Goal: Find specific page/section: Find specific page/section

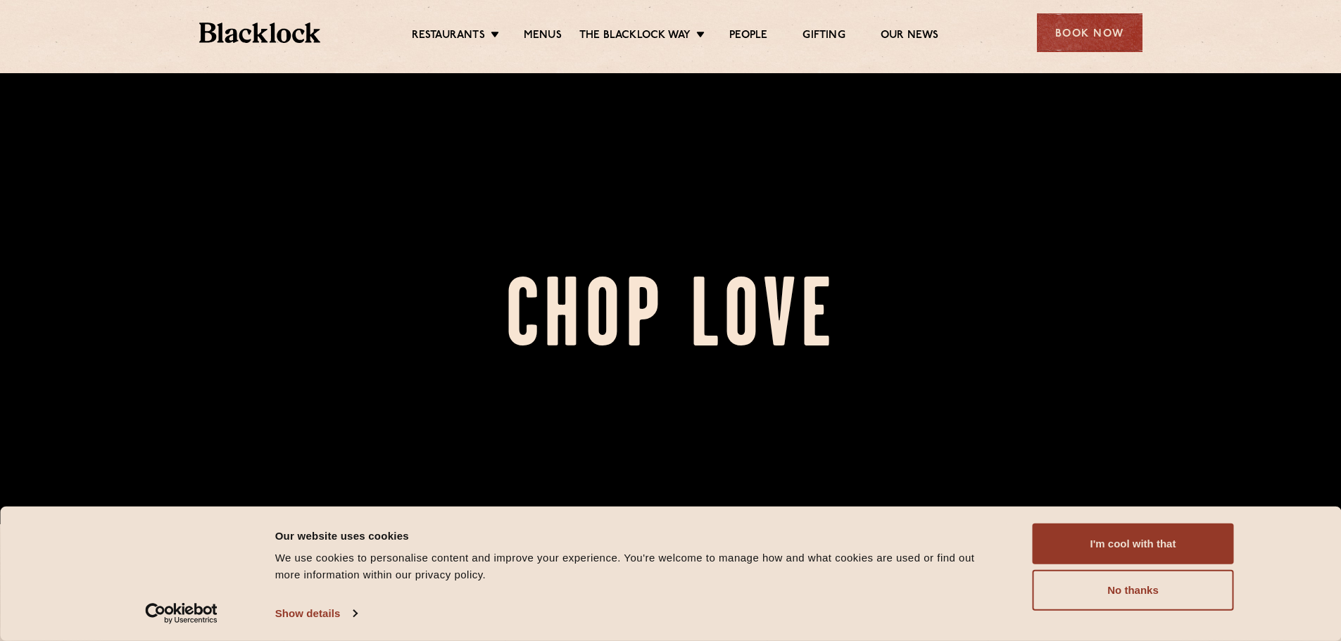
scroll to position [211, 0]
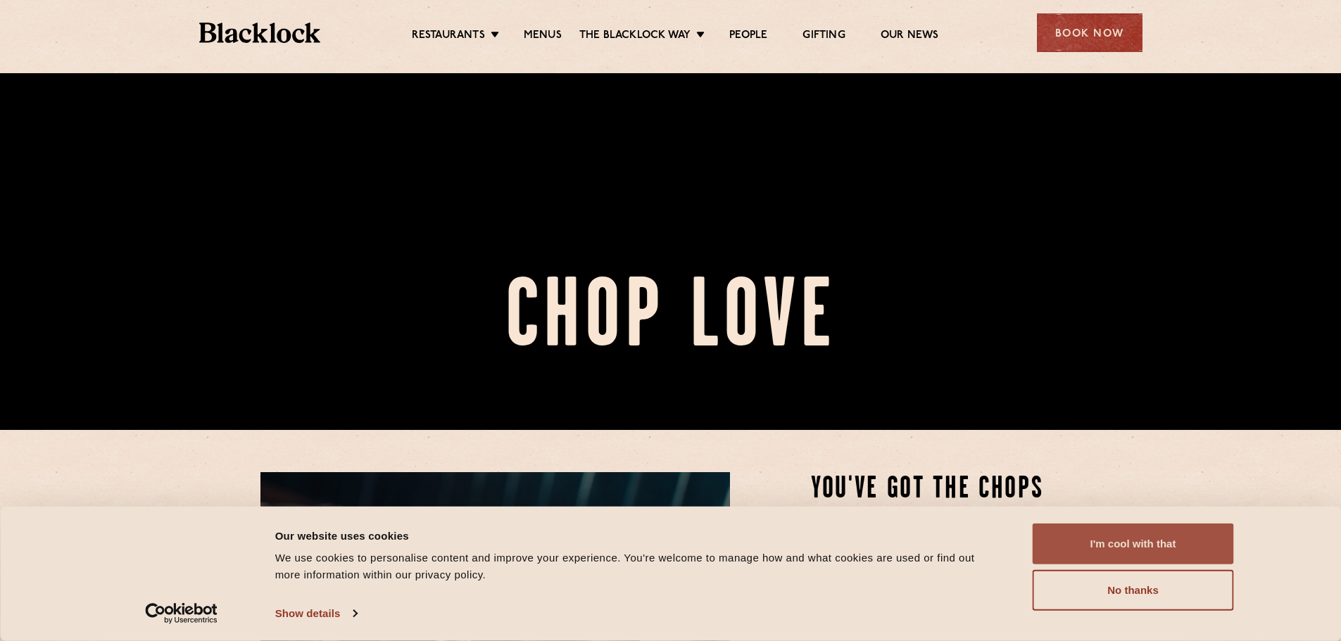
click at [1168, 541] on button "I'm cool with that" at bounding box center [1132, 544] width 201 height 41
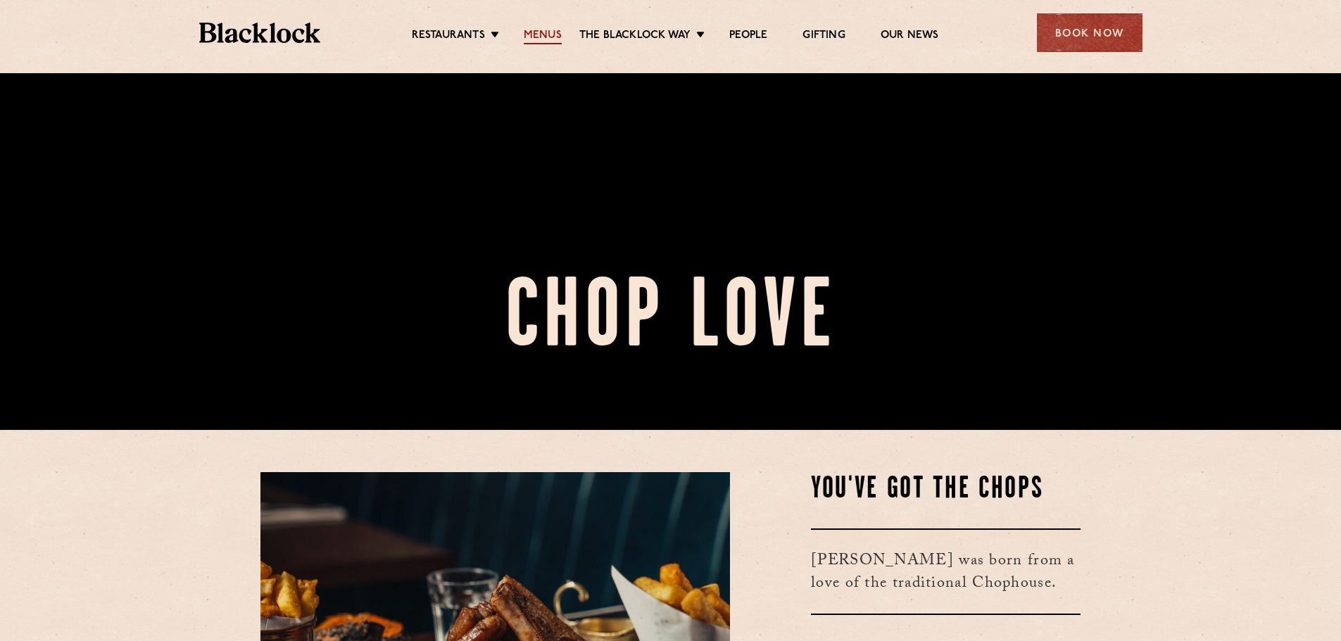
click at [541, 36] on link "Menus" at bounding box center [543, 36] width 38 height 15
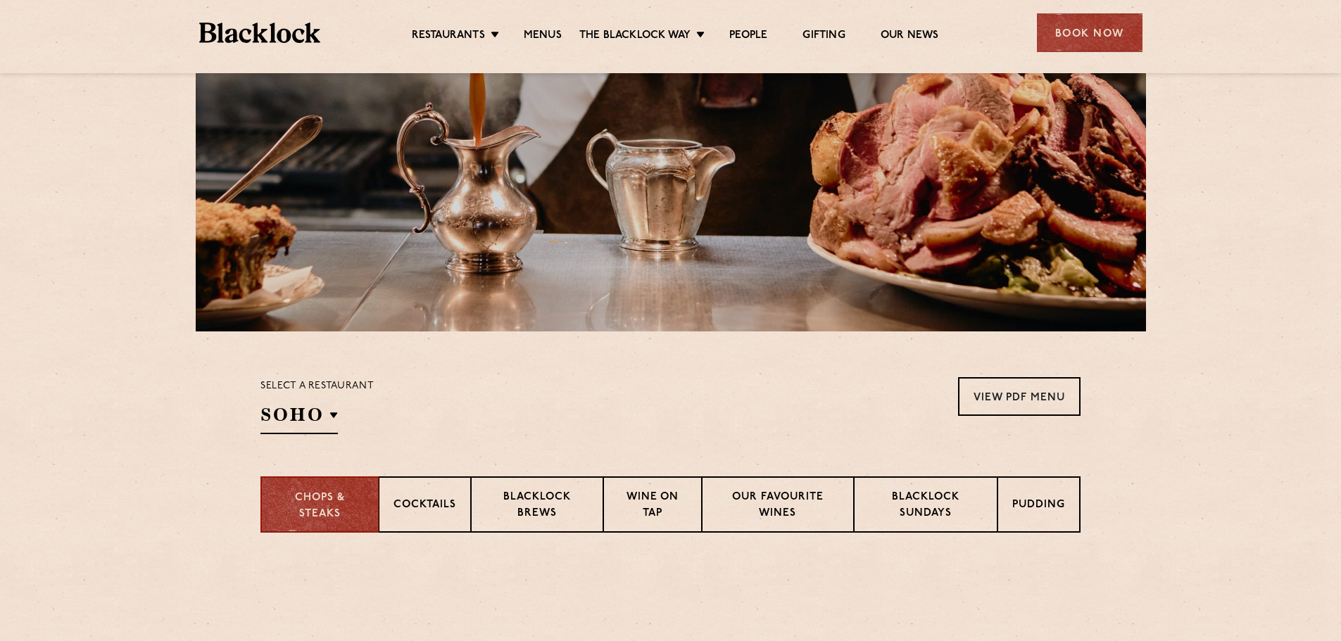
scroll to position [281, 0]
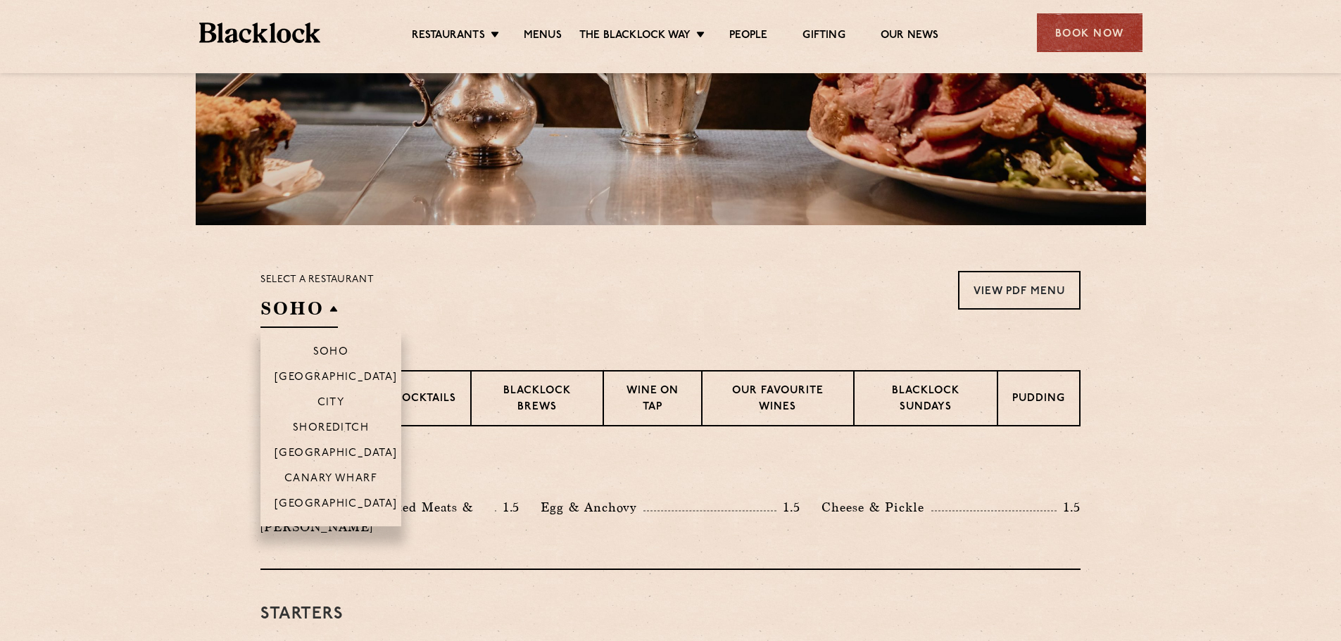
click at [327, 323] on h2 "SOHO" at bounding box center [298, 312] width 77 height 32
click at [327, 397] on p "City" at bounding box center [330, 404] width 27 height 14
drag, startPoint x: 319, startPoint y: 350, endPoint x: 362, endPoint y: 348, distance: 43.7
click at [318, 350] on p "Soho" at bounding box center [331, 353] width 36 height 14
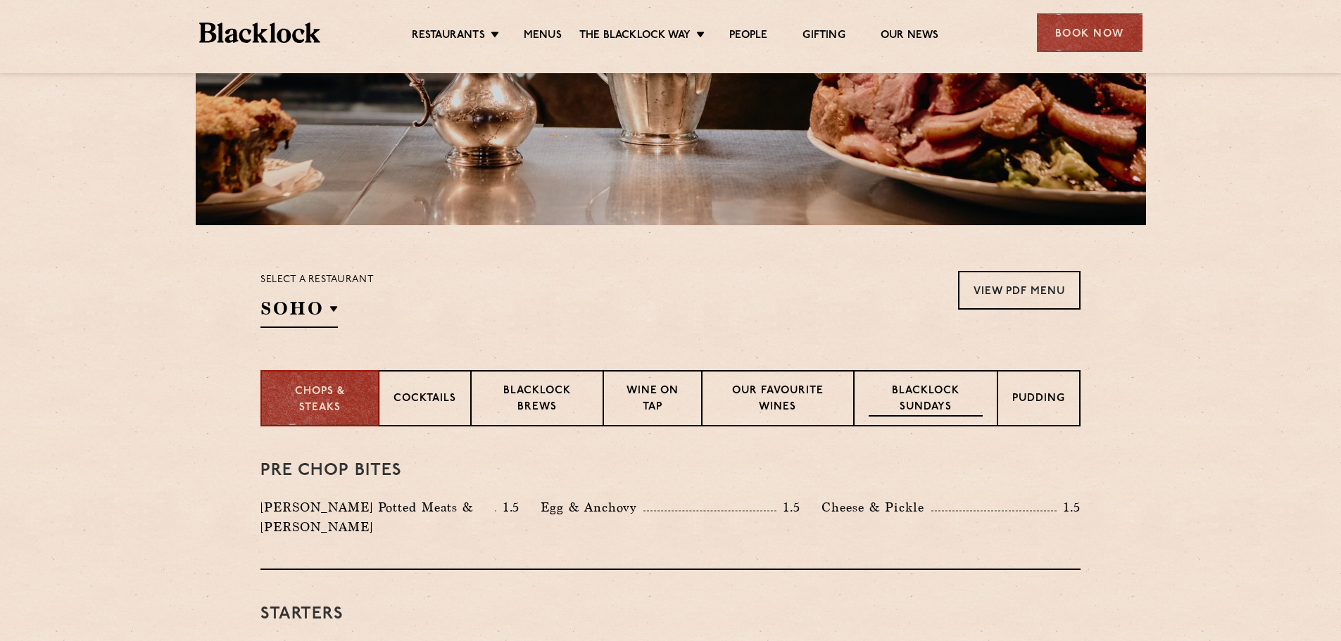
click at [925, 400] on p "Blacklock Sundays" at bounding box center [925, 400] width 114 height 33
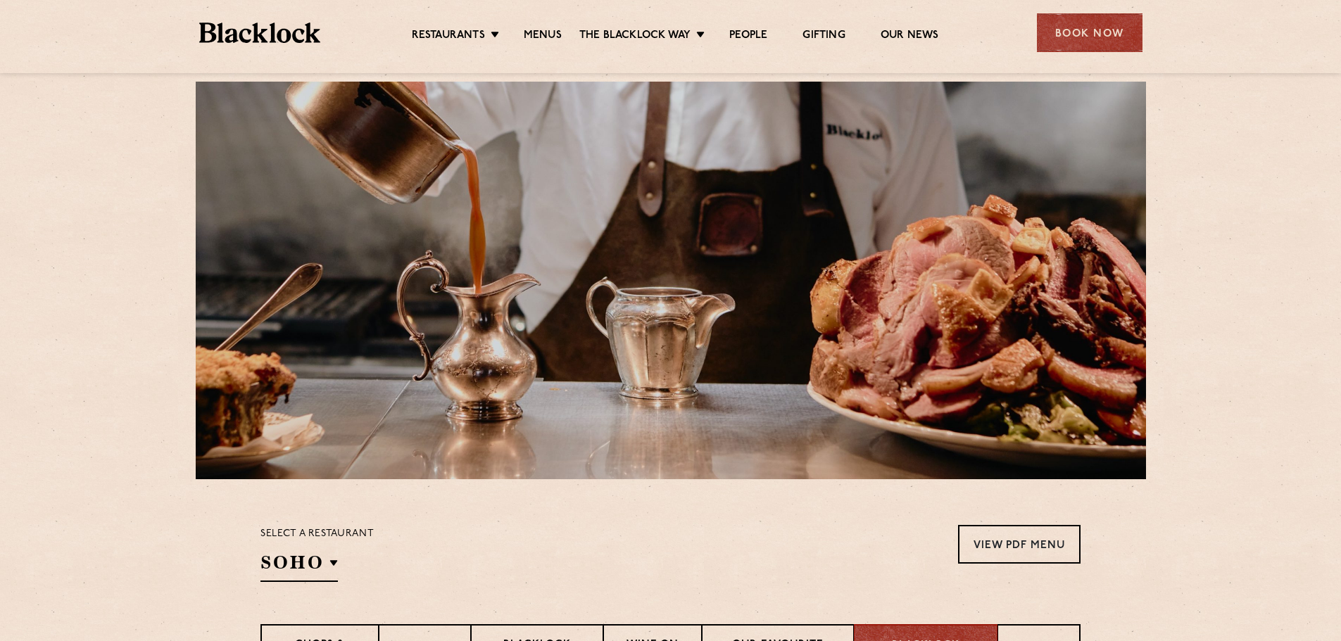
scroll to position [0, 0]
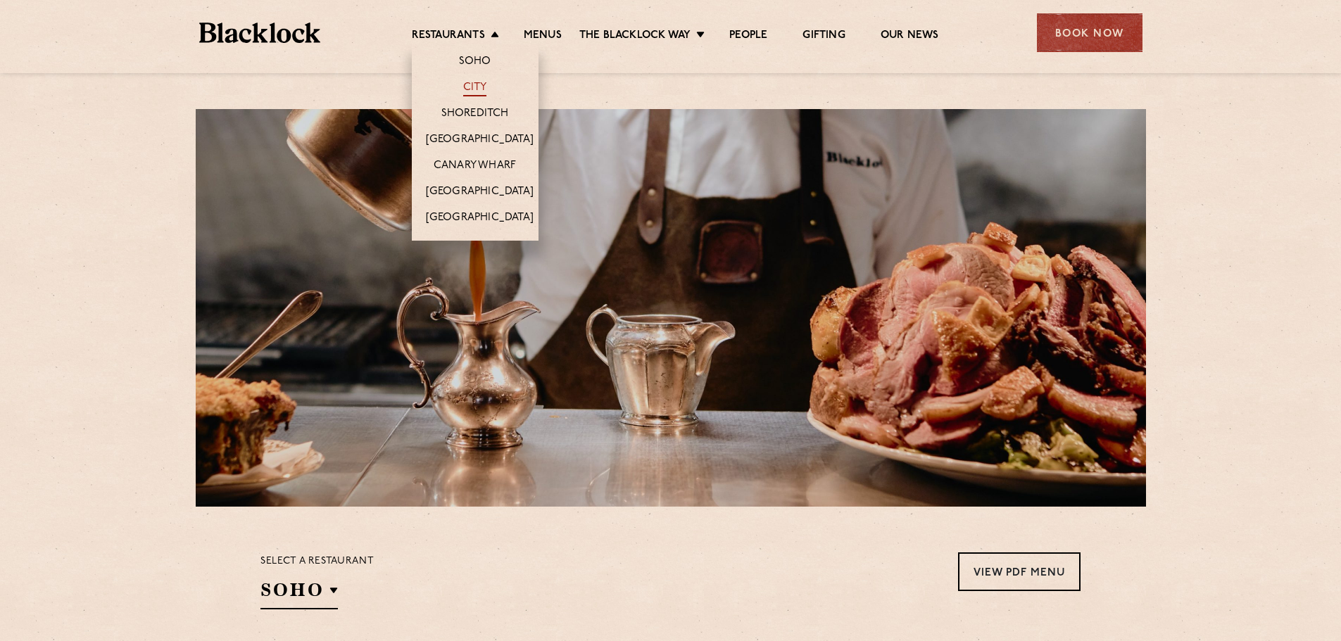
click at [479, 81] on link "City" at bounding box center [475, 88] width 24 height 15
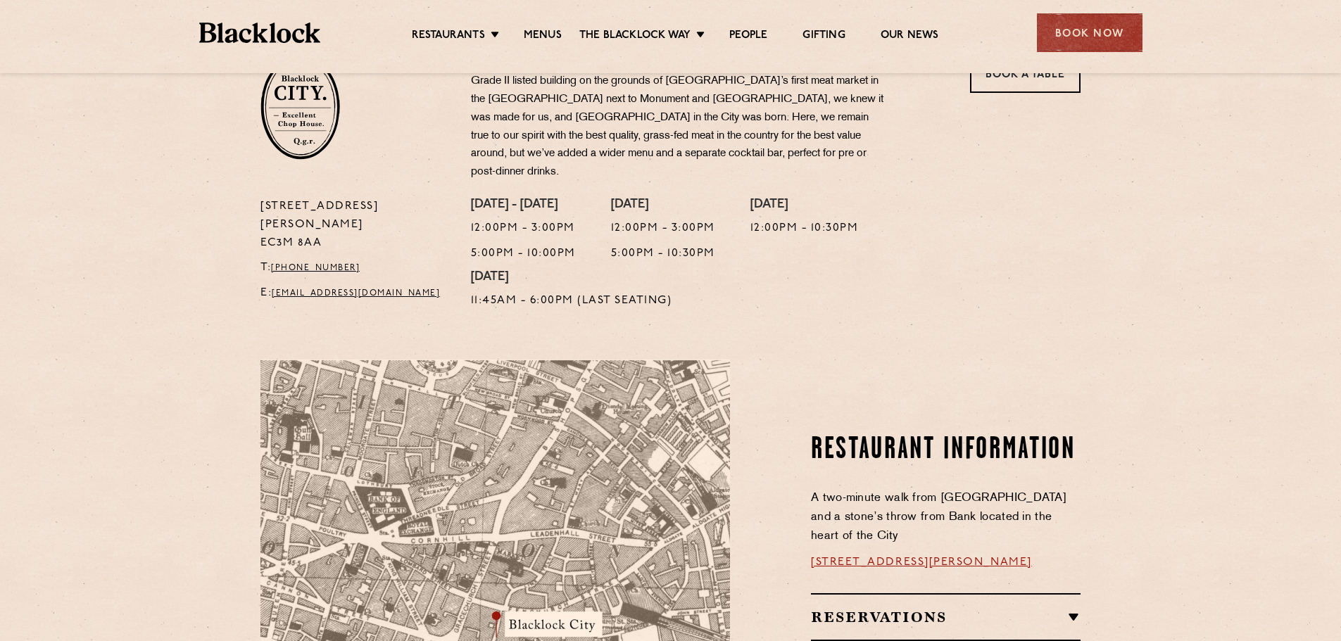
scroll to position [493, 0]
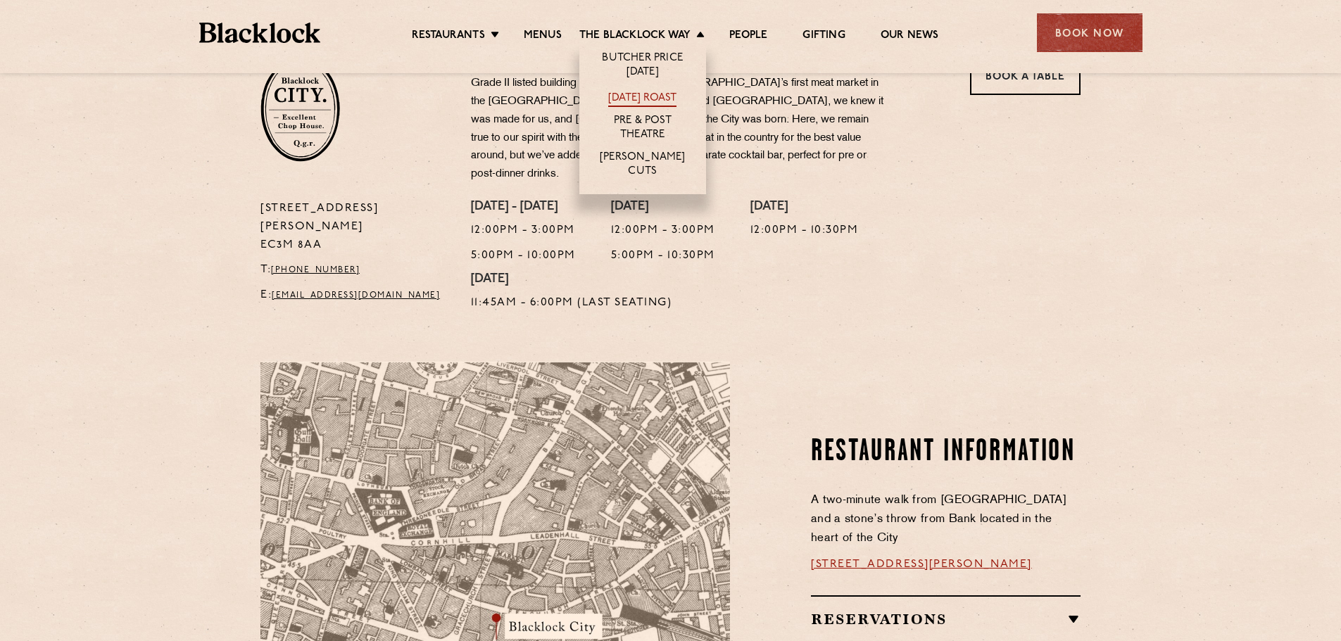
click at [646, 100] on link "[DATE] Roast" at bounding box center [642, 98] width 68 height 15
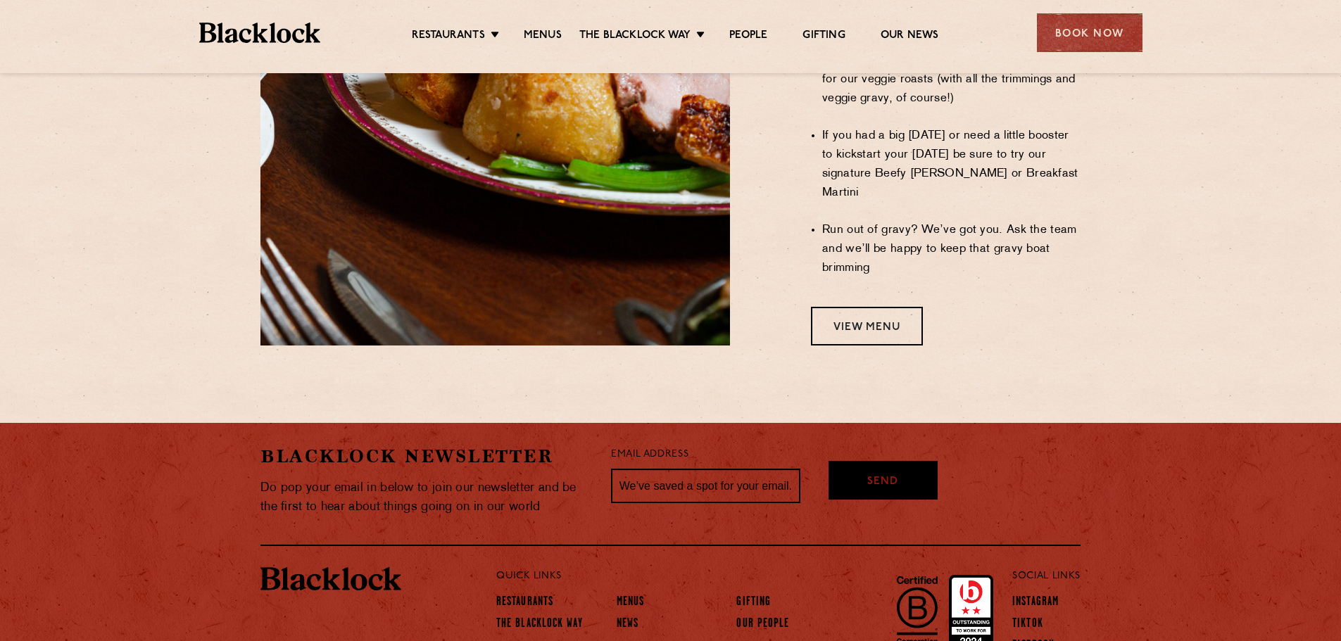
scroll to position [1292, 0]
